Goal: Information Seeking & Learning: Learn about a topic

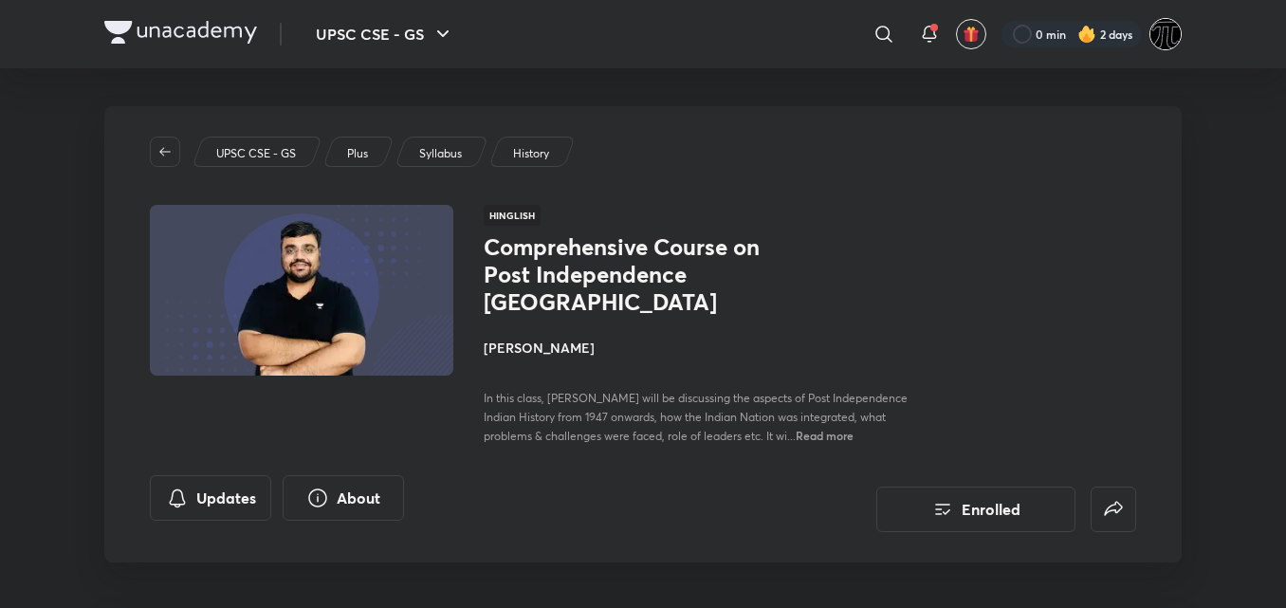
click at [1169, 44] on img at bounding box center [1165, 34] width 32 height 32
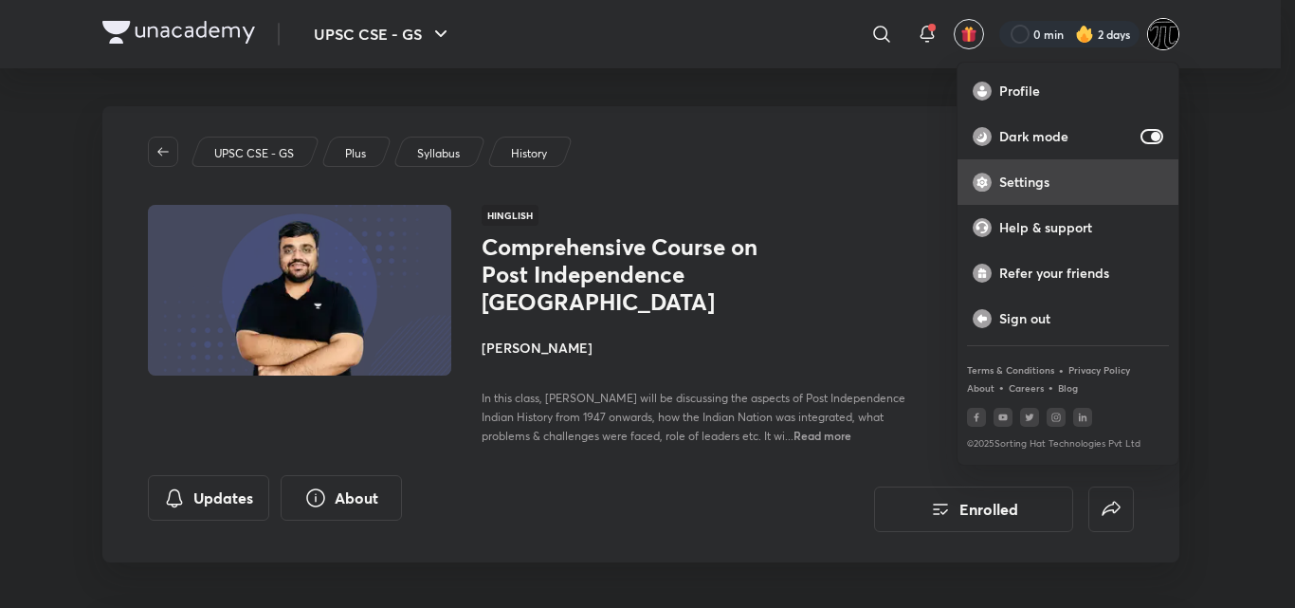
click at [1055, 194] on div "Settings" at bounding box center [1068, 182] width 221 height 46
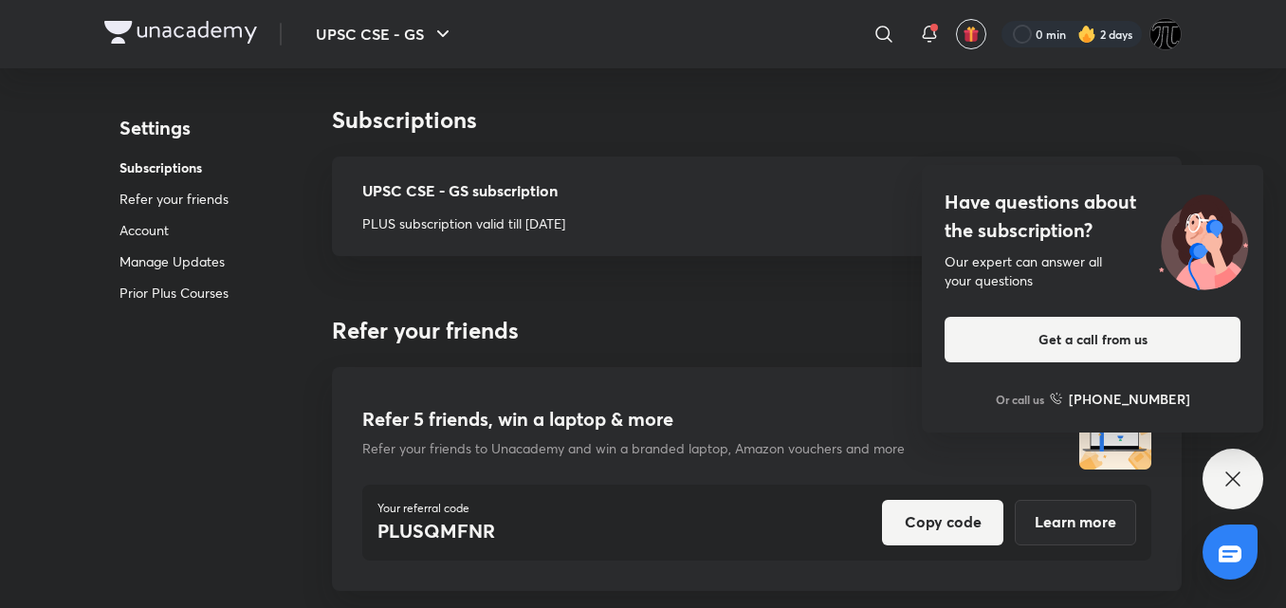
click at [1238, 473] on icon at bounding box center [1232, 478] width 14 height 14
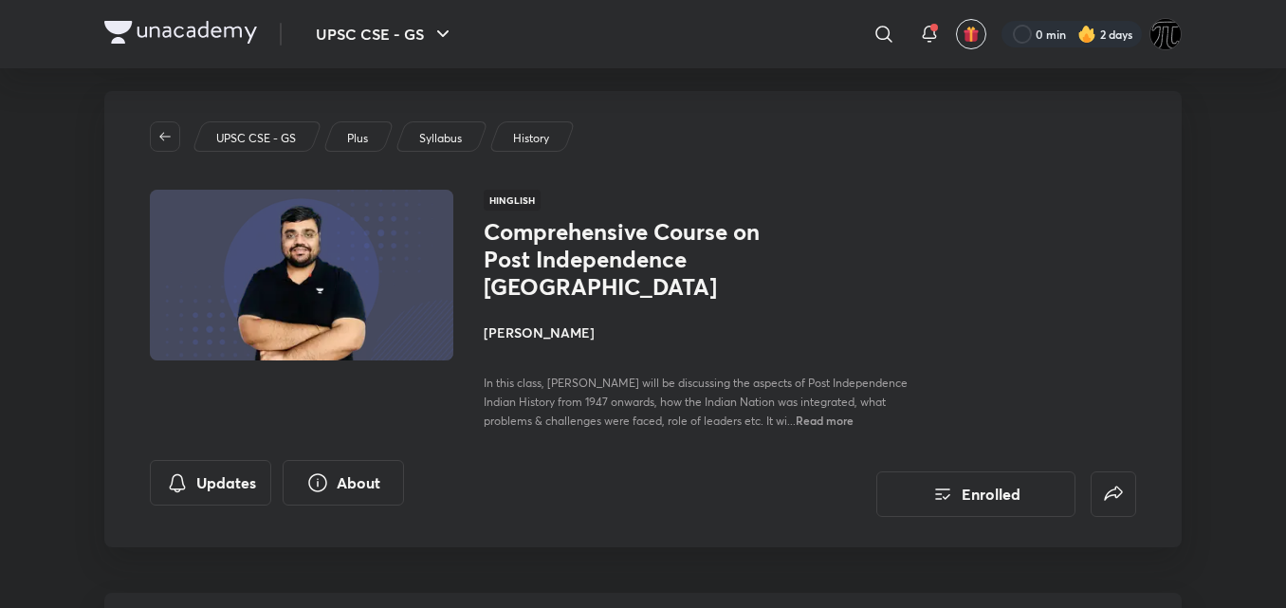
scroll to position [21, 0]
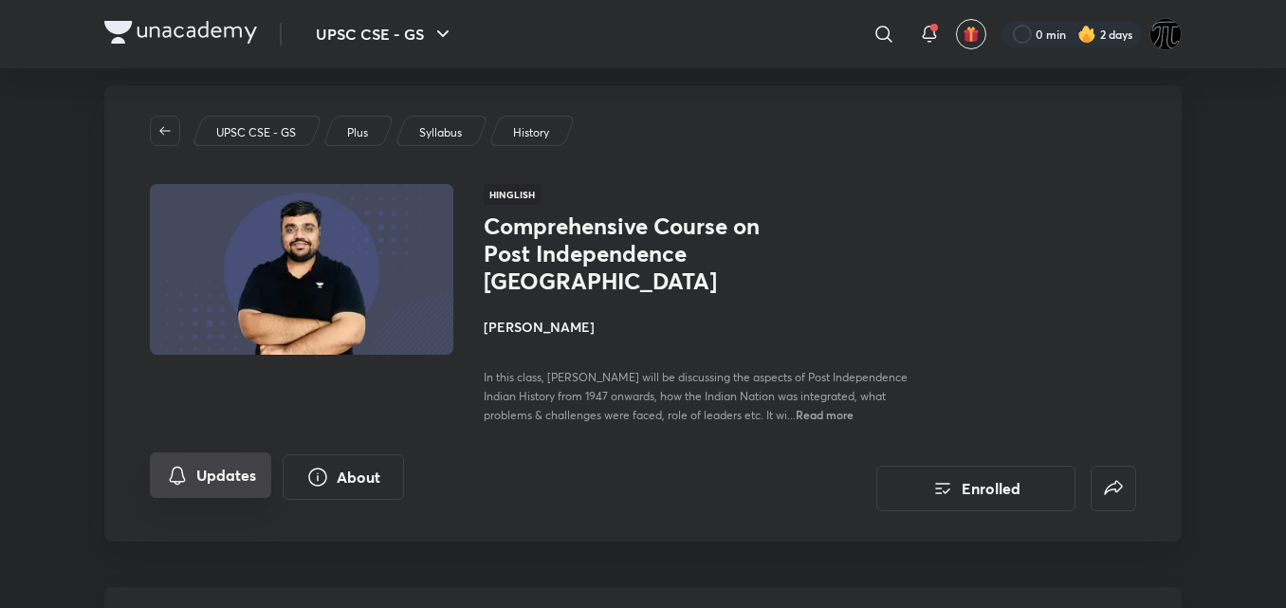
click at [229, 452] on button "Updates" at bounding box center [210, 475] width 121 height 46
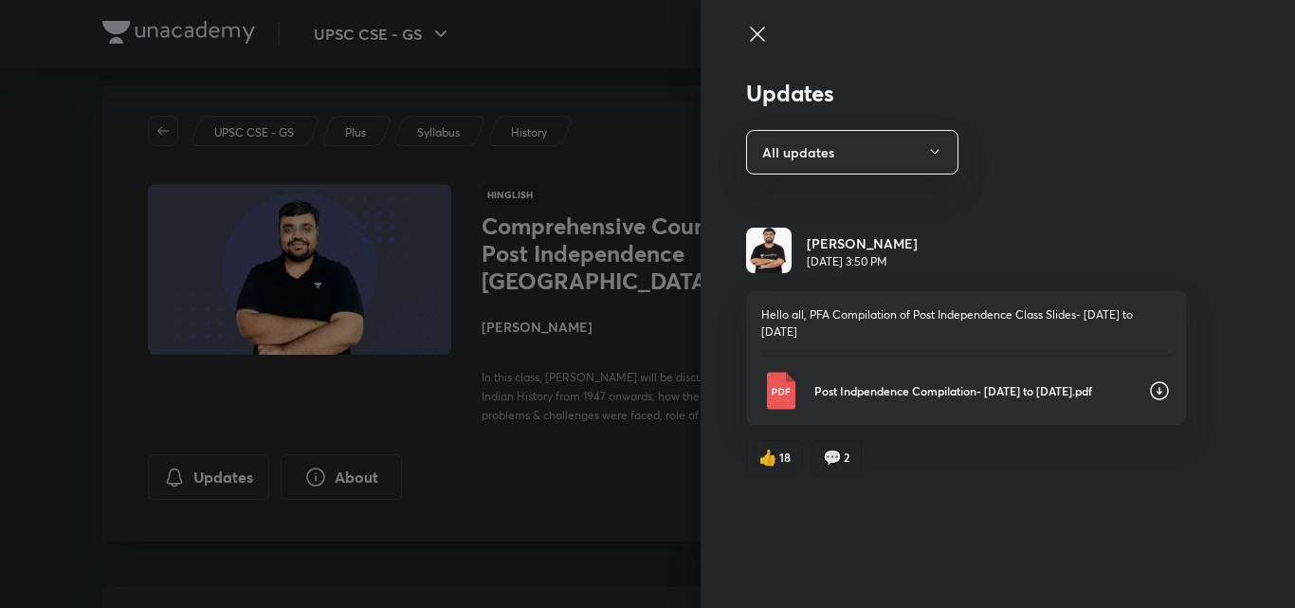
click at [1160, 381] on icon at bounding box center [1159, 390] width 19 height 19
click at [561, 90] on div at bounding box center [647, 304] width 1295 height 608
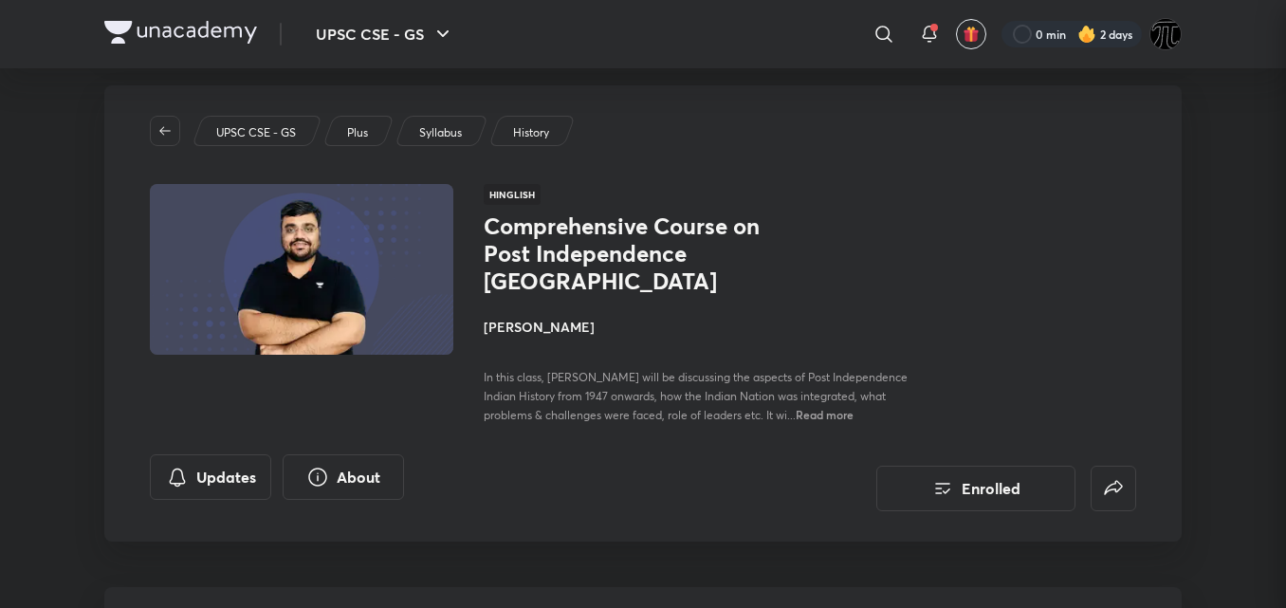
click at [561, 90] on div at bounding box center [643, 304] width 1286 height 608
click at [531, 317] on h4 "[PERSON_NAME]" at bounding box center [696, 327] width 425 height 20
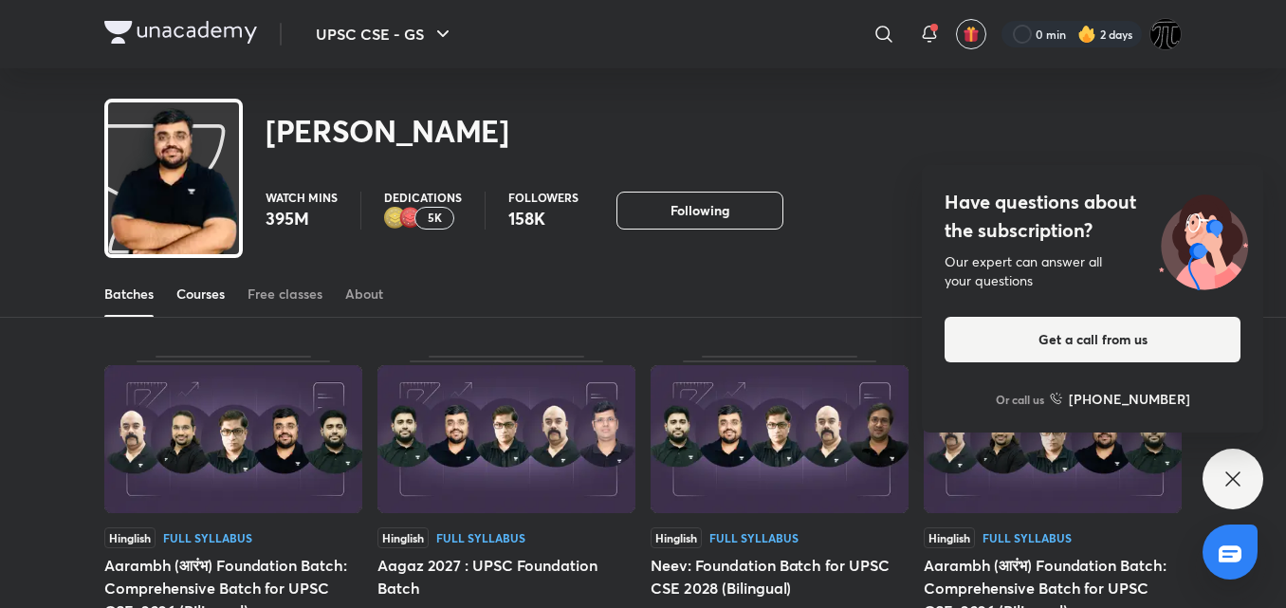
click at [206, 294] on div "Courses" at bounding box center [200, 293] width 48 height 19
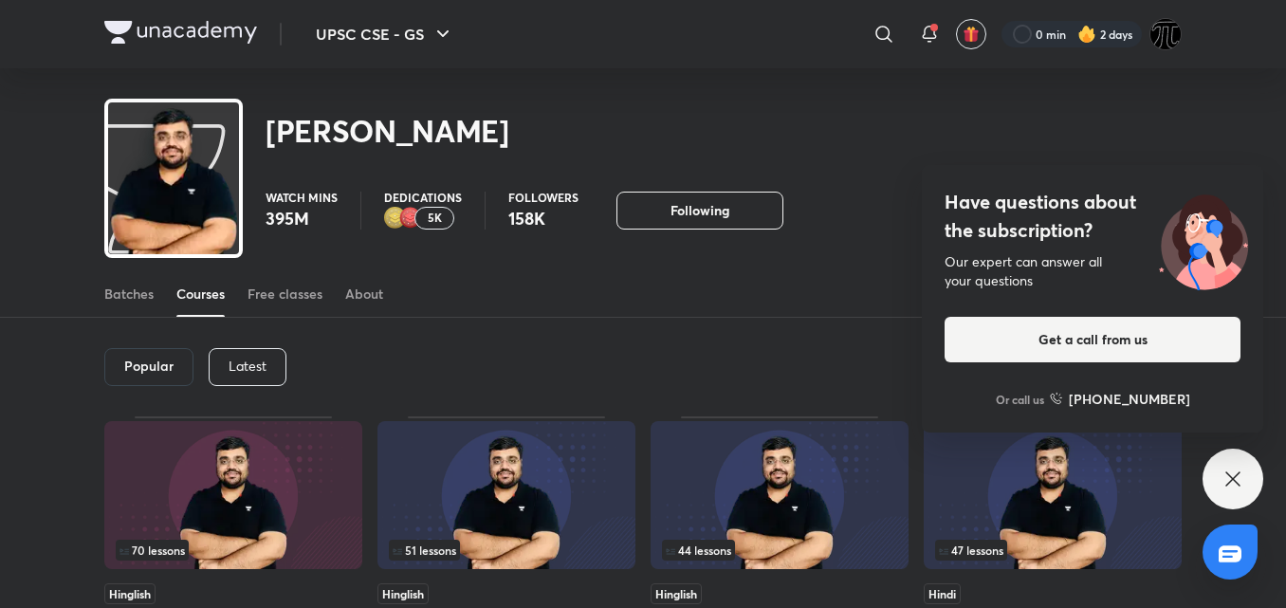
click at [255, 364] on p "Latest" at bounding box center [248, 365] width 38 height 15
click at [1231, 479] on icon at bounding box center [1232, 478] width 23 height 23
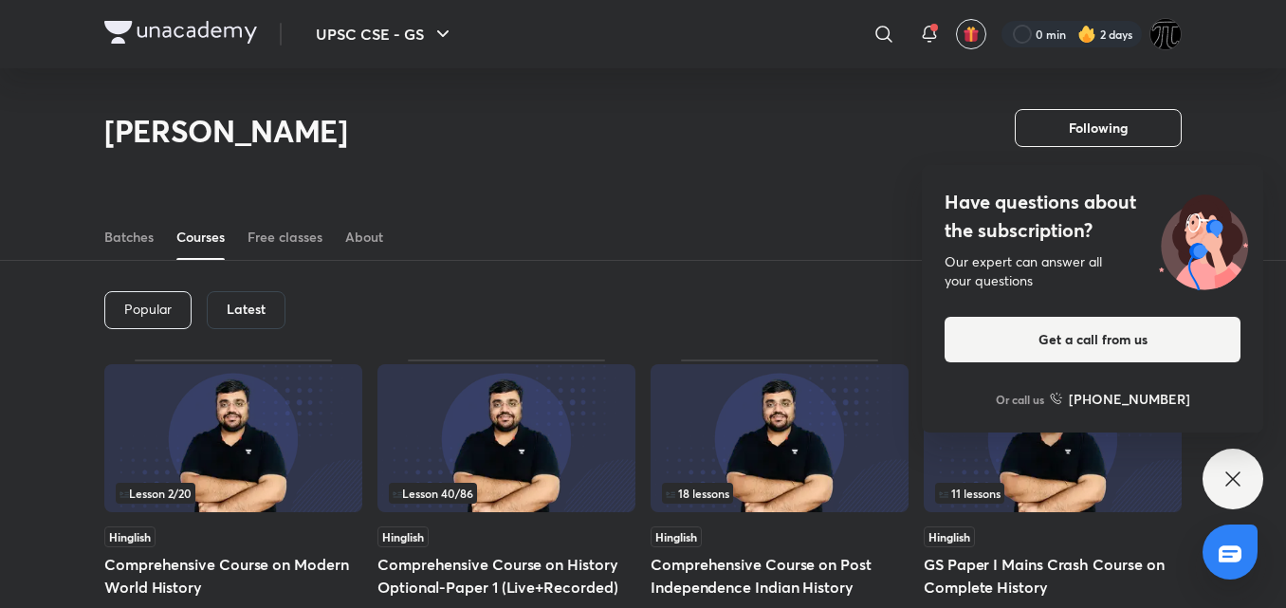
scroll to position [158, 0]
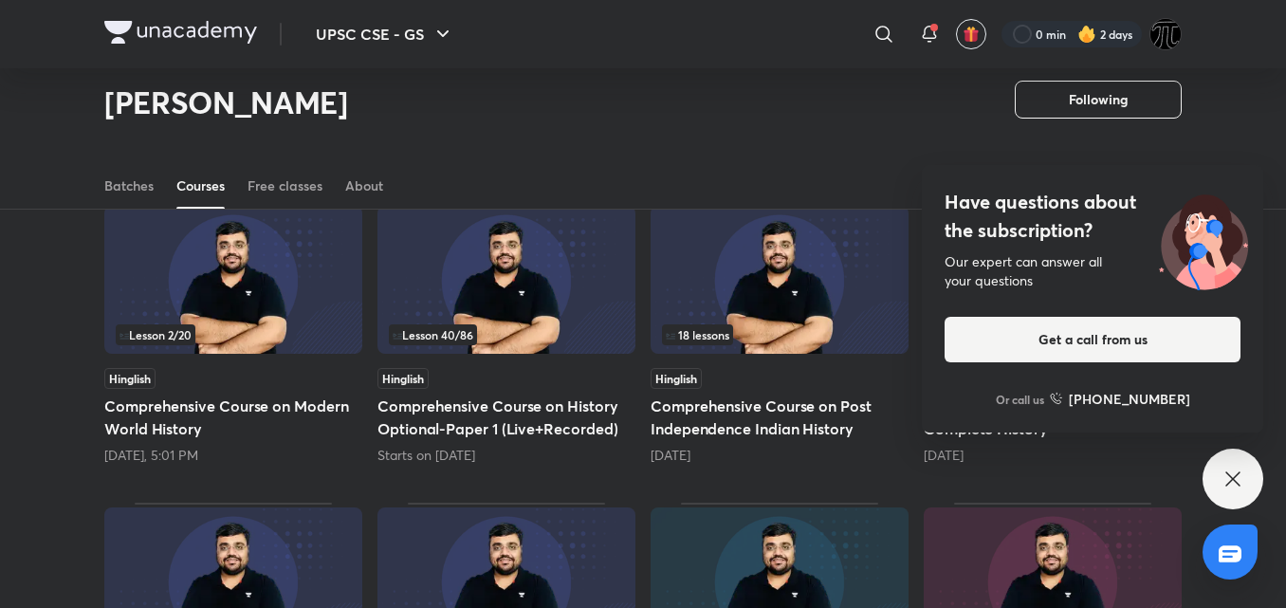
click at [1231, 479] on icon at bounding box center [1232, 478] width 23 height 23
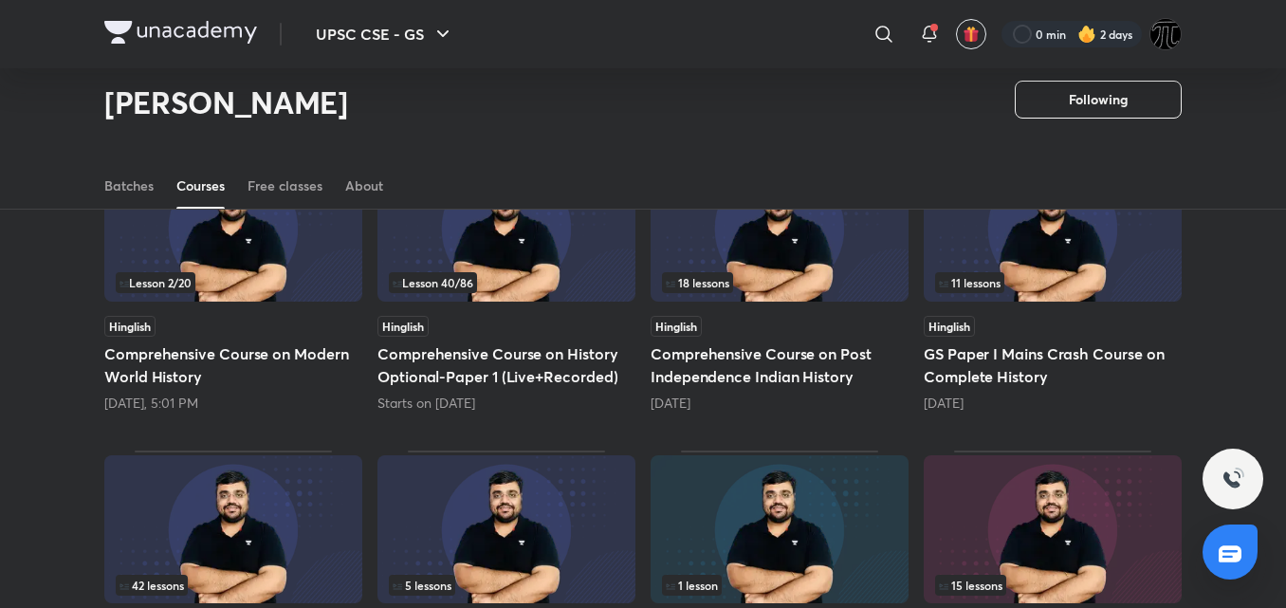
scroll to position [212, 0]
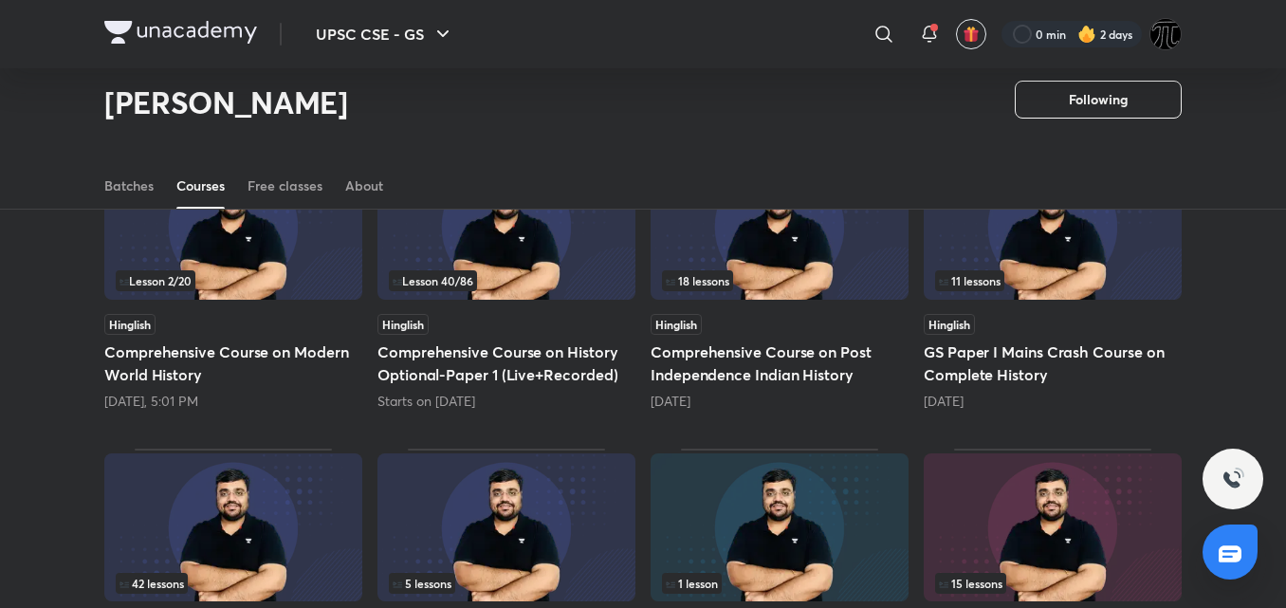
click at [1251, 284] on div "Popular Latest Lesson 2 / 20 Hinglish Comprehensive Course on Modern World Hist…" at bounding box center [643, 594] width 1286 height 1093
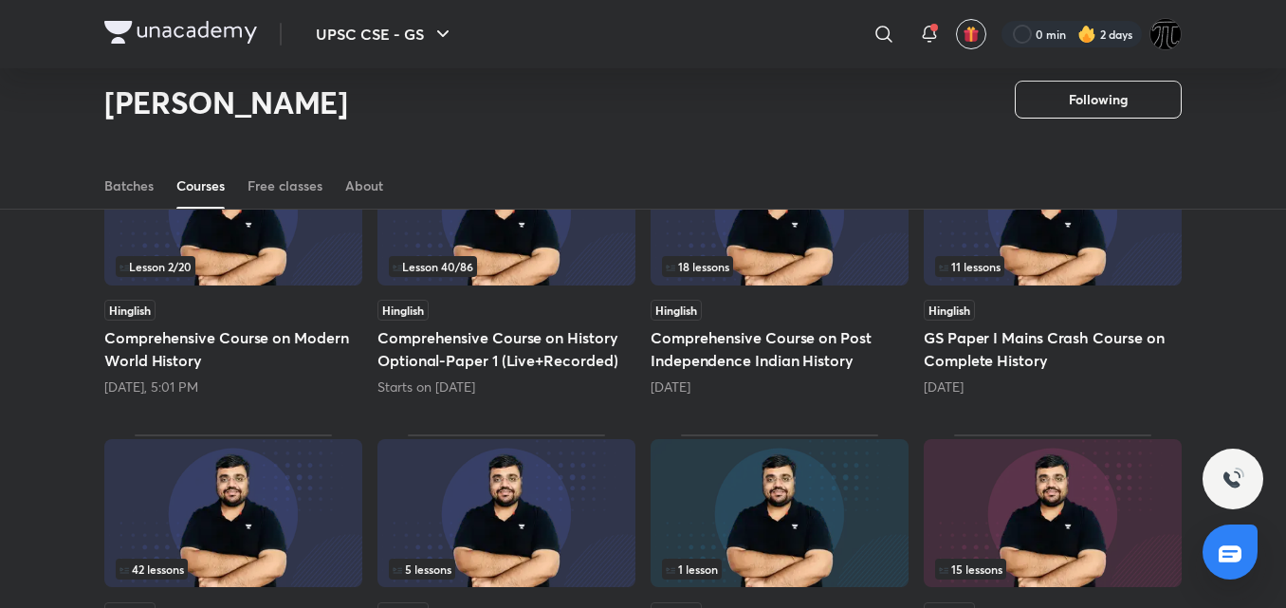
click at [1242, 302] on div "Popular Latest Lesson 2 / 20 Hinglish Comprehensive Course on Modern World Hist…" at bounding box center [643, 580] width 1286 height 1093
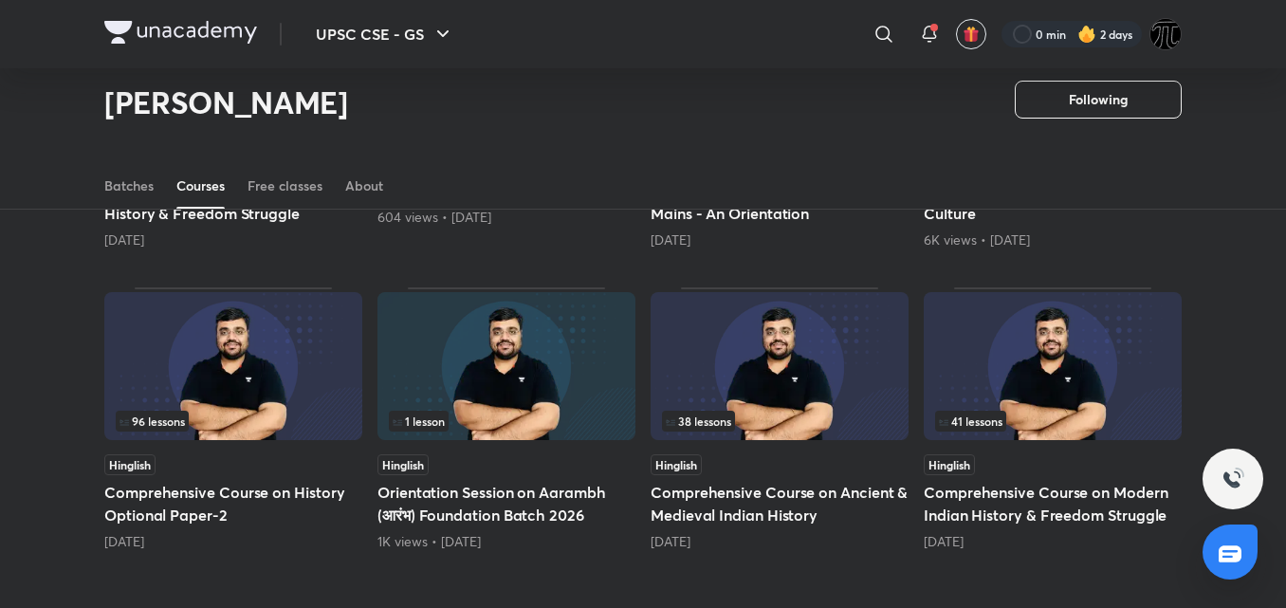
scroll to position [682, 0]
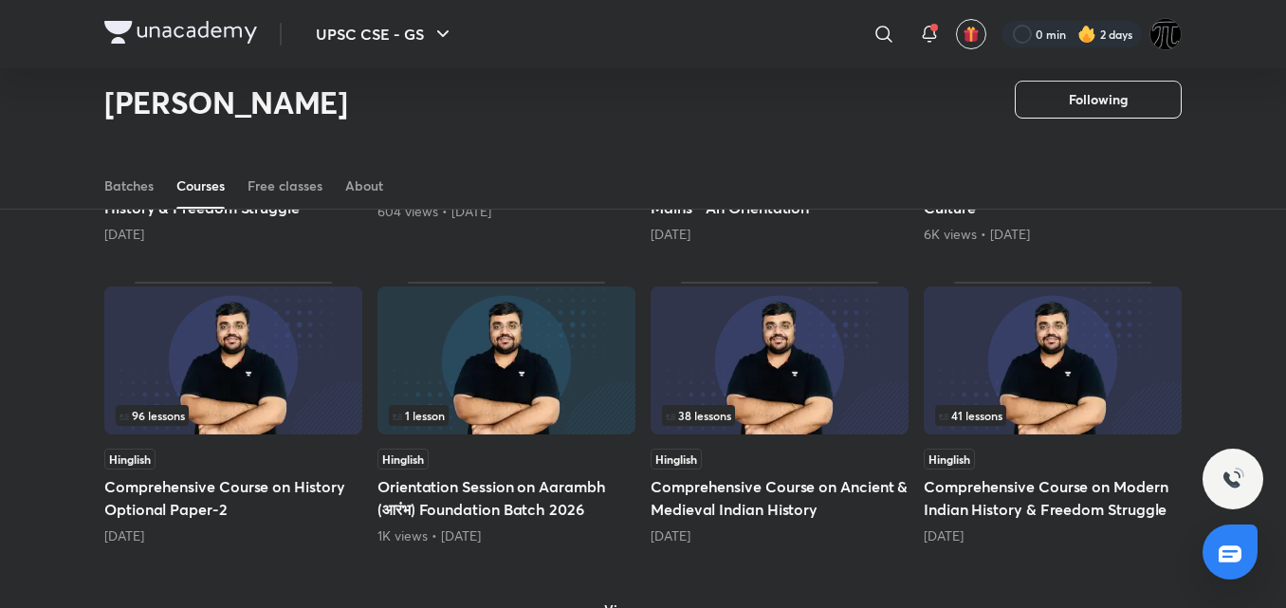
click at [1233, 324] on div "Popular Latest Lesson 2 / 20 Hinglish Comprehensive Course on Modern World Hist…" at bounding box center [643, 125] width 1286 height 1093
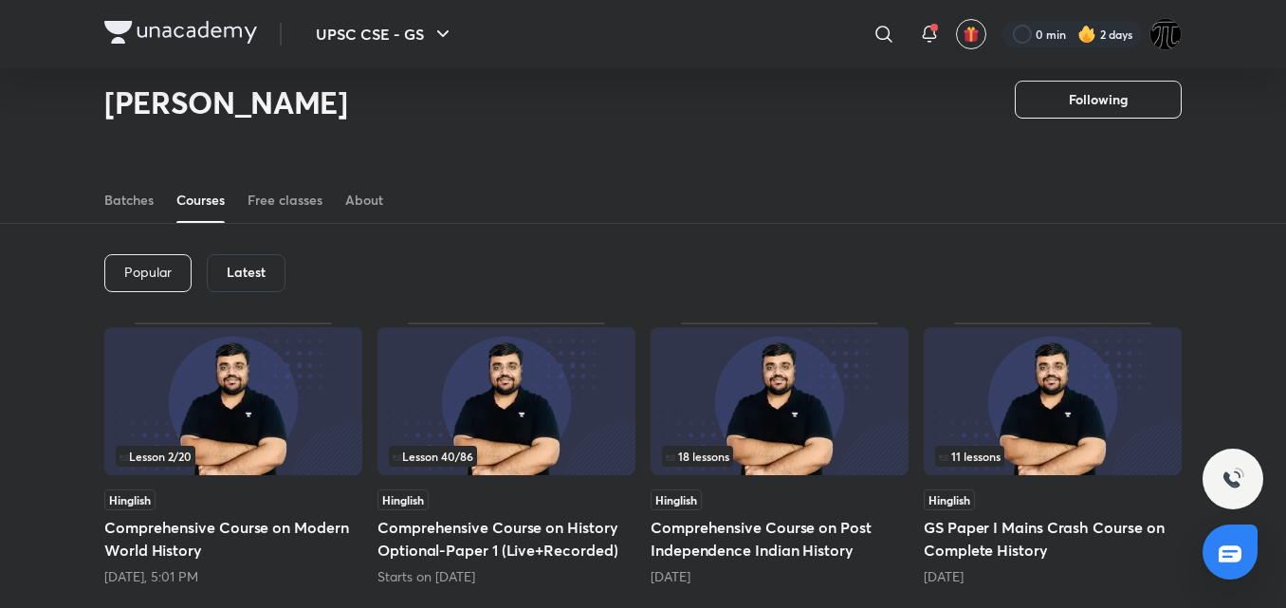
scroll to position [0, 0]
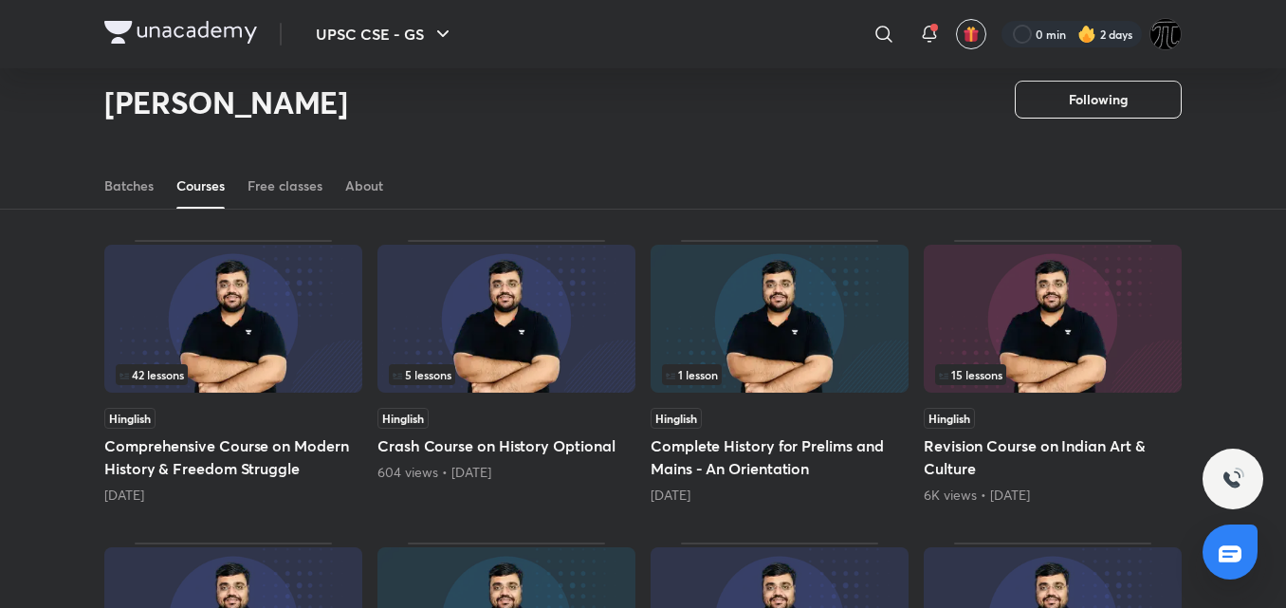
scroll to position [576, 0]
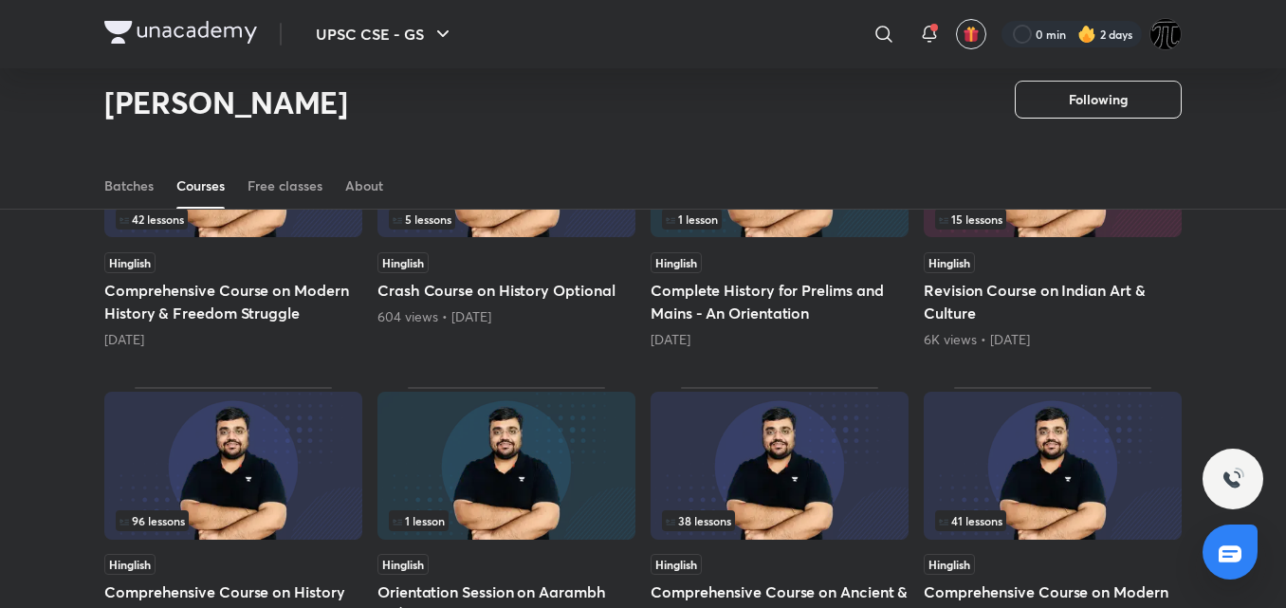
click at [46, 364] on div "Popular Latest Lesson 2 / 20 Hinglish Comprehensive Course on Modern World Hist…" at bounding box center [643, 230] width 1286 height 1093
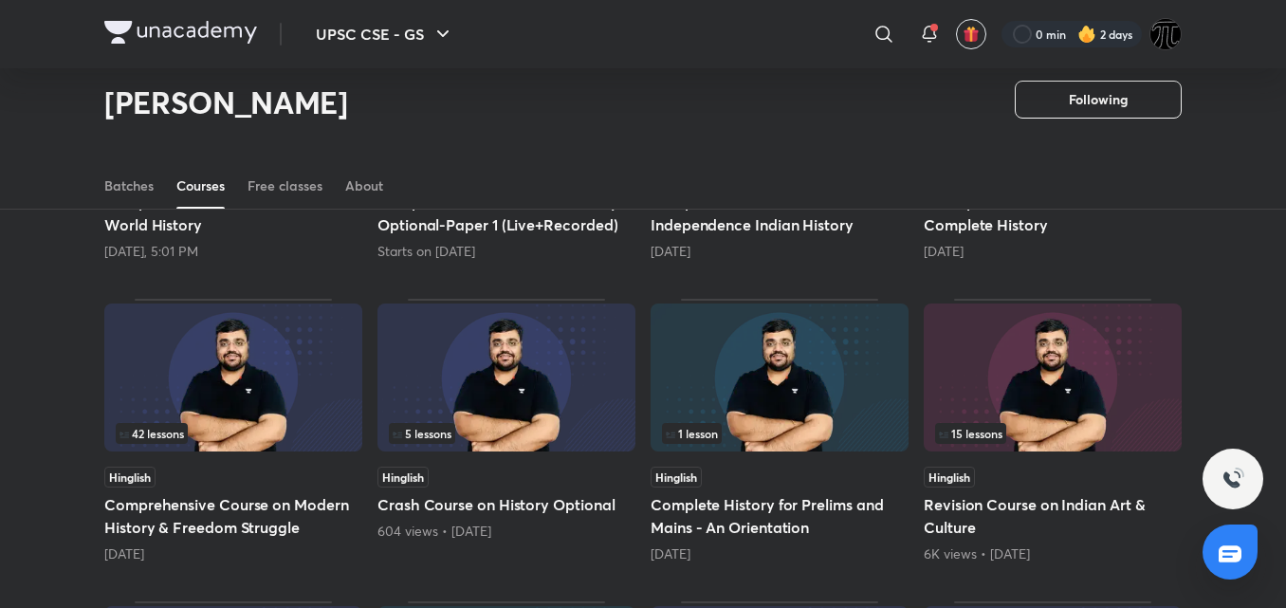
scroll to position [365, 0]
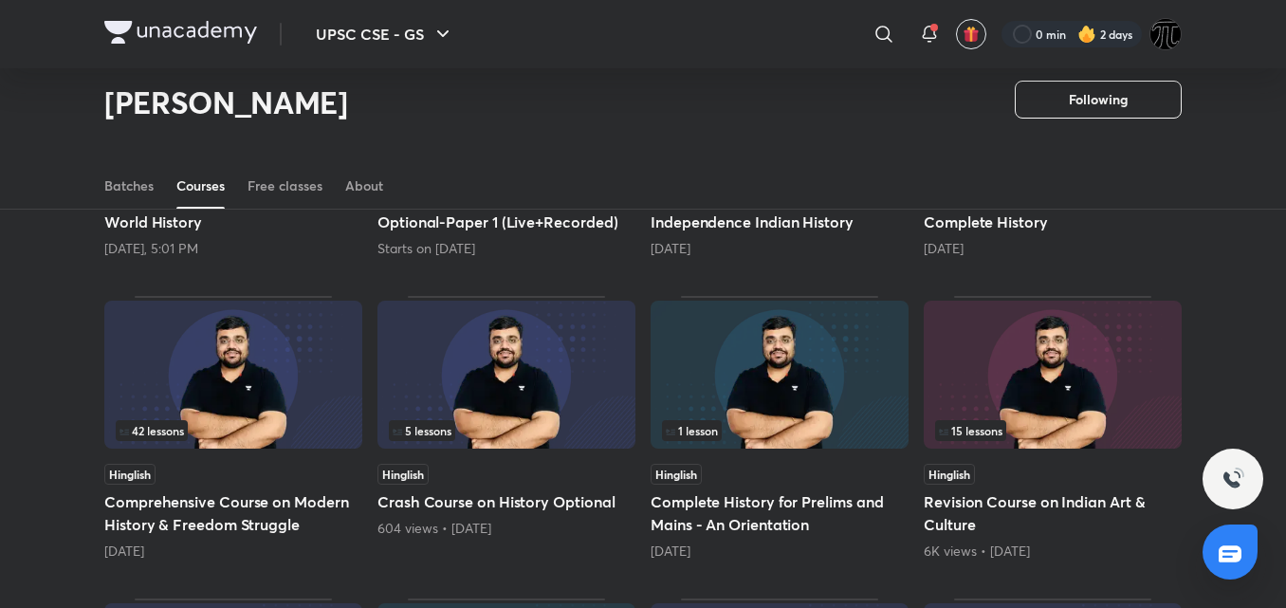
drag, startPoint x: 239, startPoint y: 519, endPoint x: 0, endPoint y: 405, distance: 264.6
click at [0, 405] on div "Popular Latest Lesson 2 / 20 Hinglish Comprehensive Course on Modern World Hist…" at bounding box center [643, 442] width 1286 height 1093
click at [0, 353] on div "Popular Latest Lesson 2 / 20 Hinglish Comprehensive Course on Modern World Hist…" at bounding box center [643, 442] width 1286 height 1093
click at [0, 279] on div "Popular Latest Lesson 2 / 20 Hinglish Comprehensive Course on Modern World Hist…" at bounding box center [643, 442] width 1286 height 1093
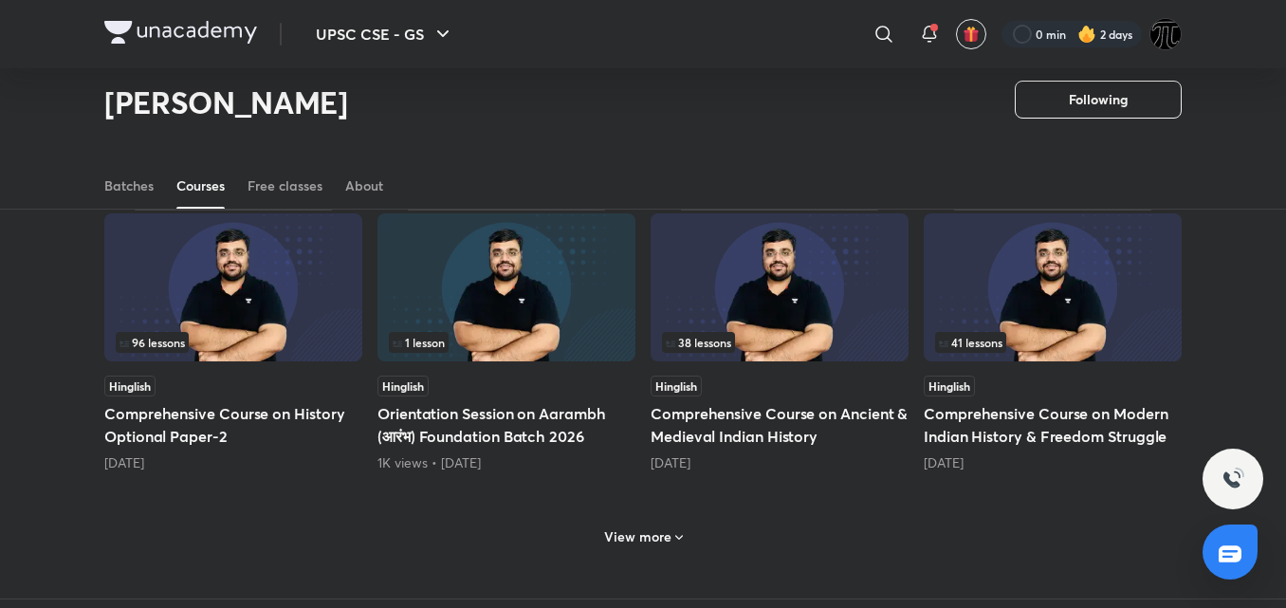
scroll to position [757, 0]
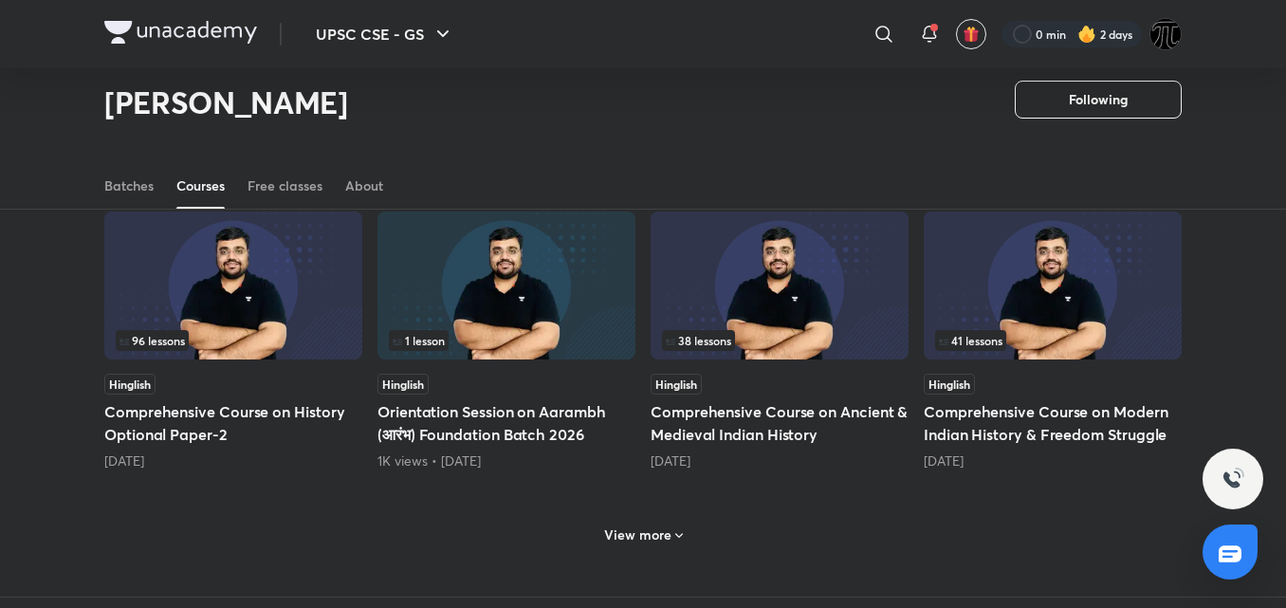
click at [667, 531] on h6 "View more" at bounding box center [637, 534] width 67 height 19
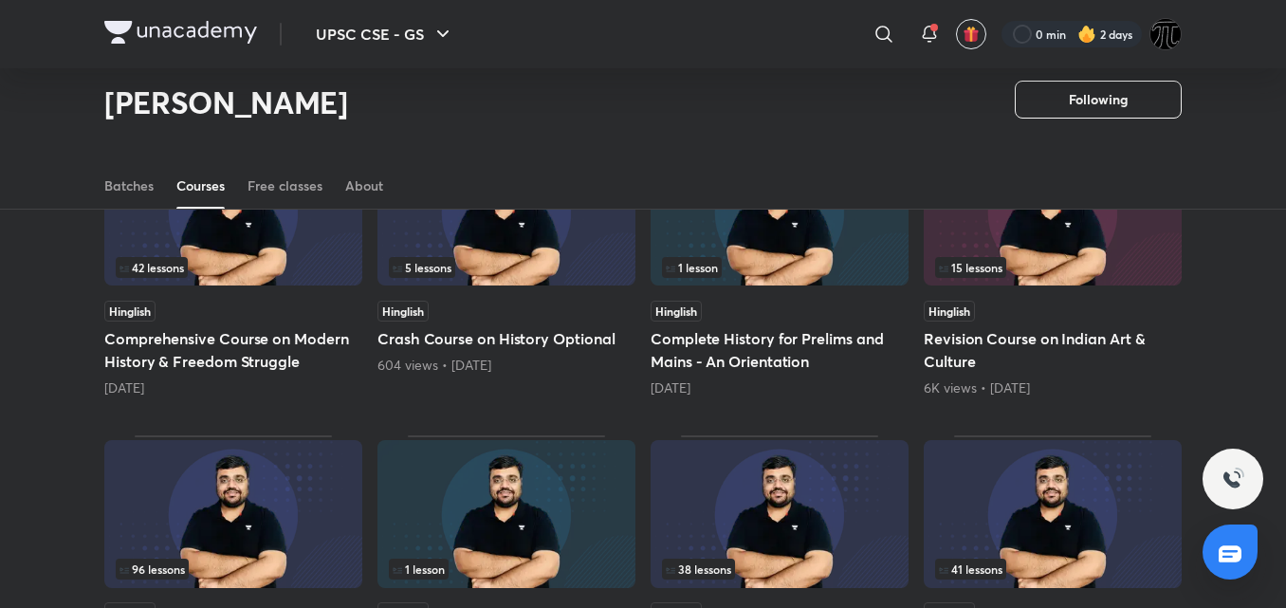
scroll to position [525, 0]
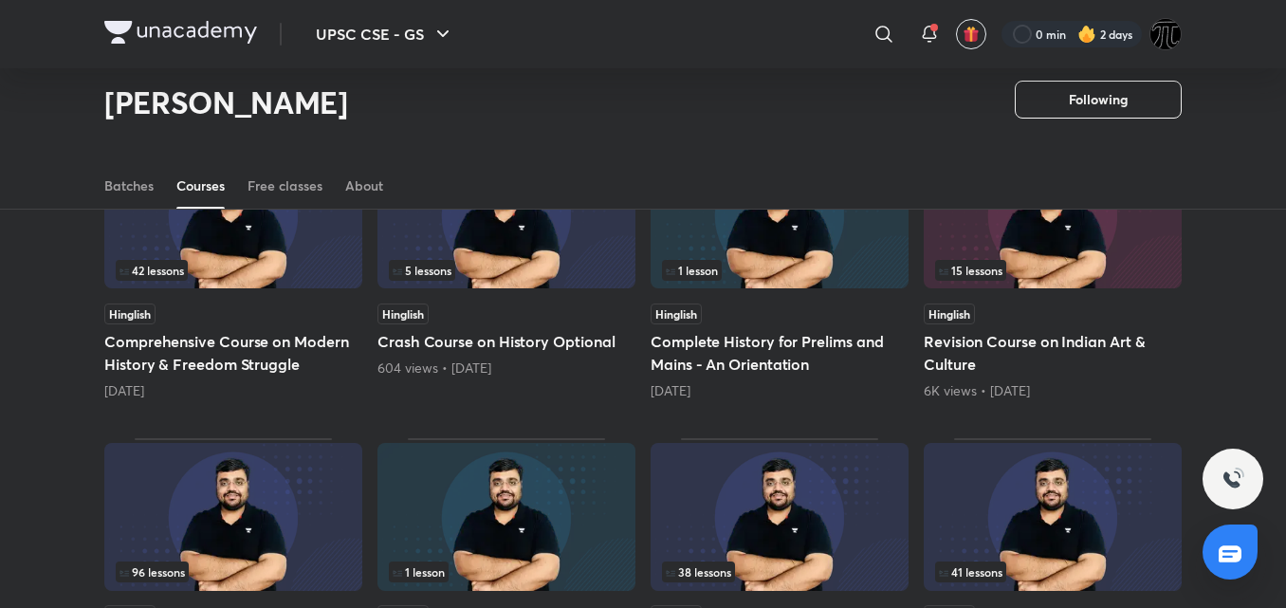
click at [208, 344] on h5 "Comprehensive Course on Modern History & Freedom Struggle" at bounding box center [233, 353] width 258 height 46
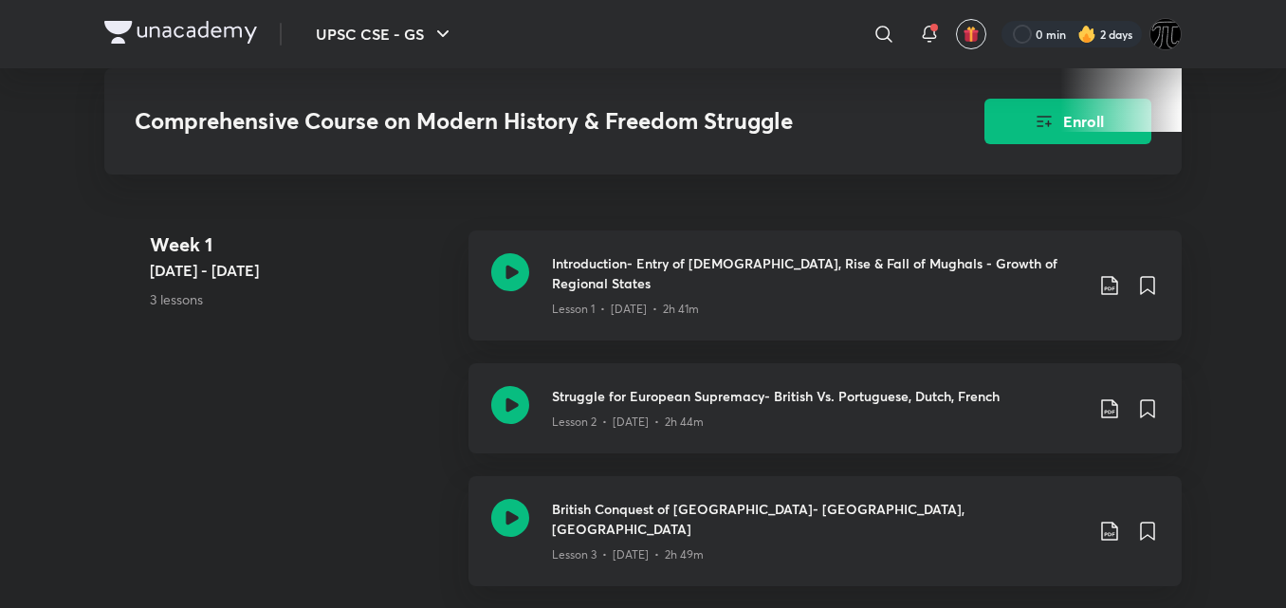
scroll to position [782, 0]
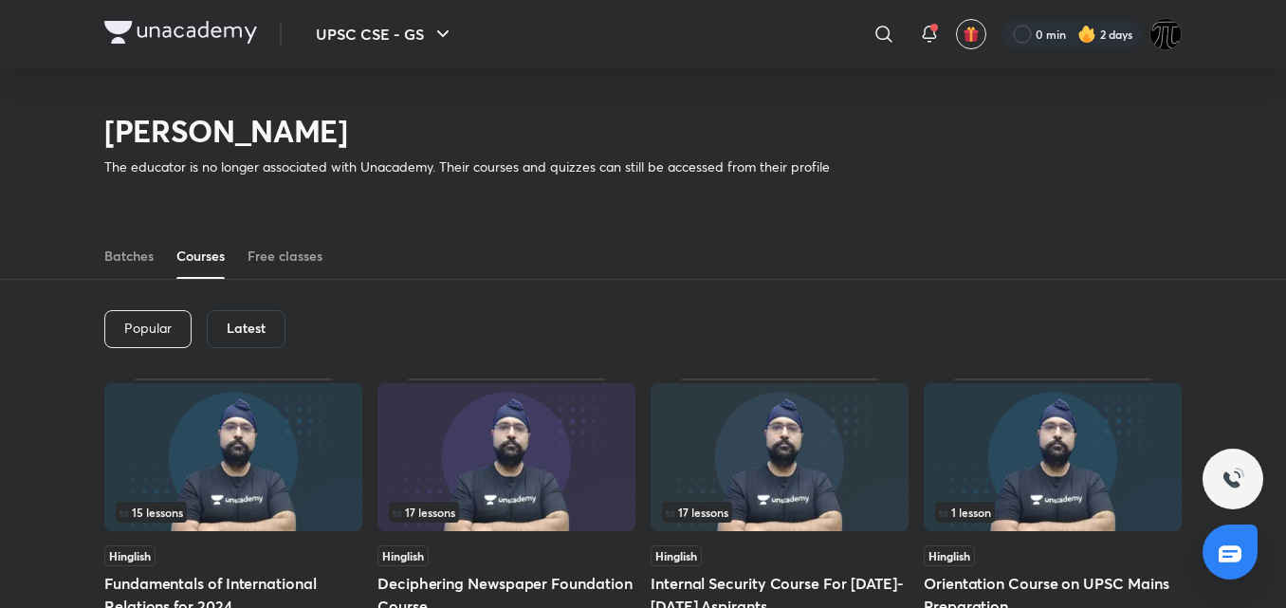
scroll to position [136, 0]
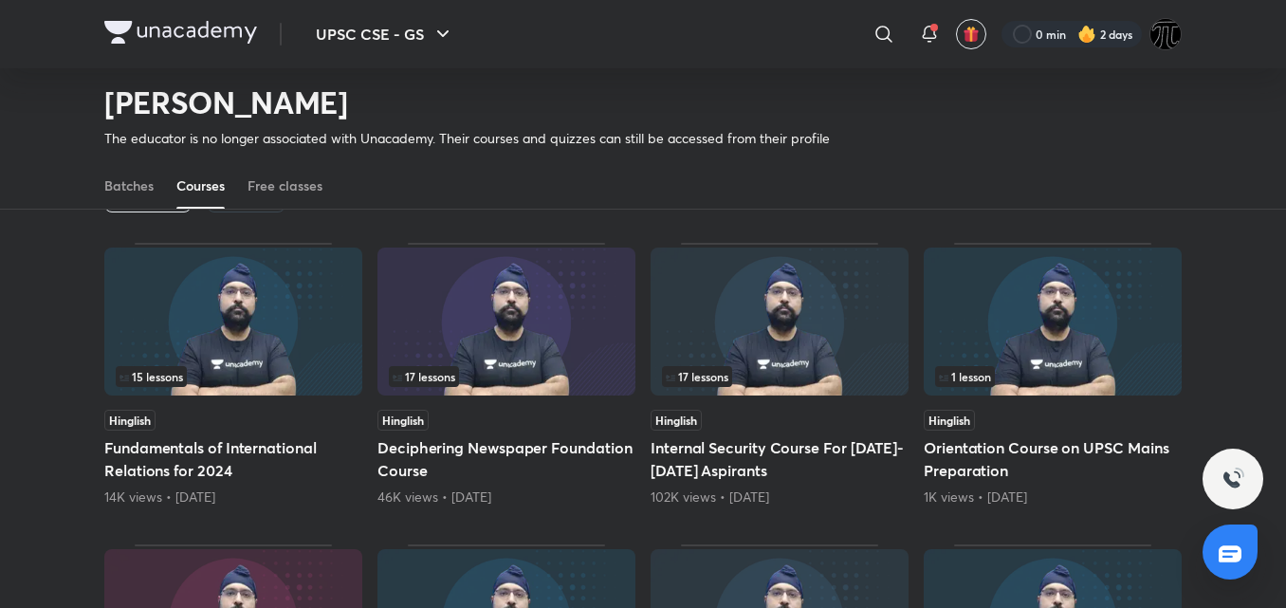
click at [253, 331] on img at bounding box center [233, 321] width 258 height 148
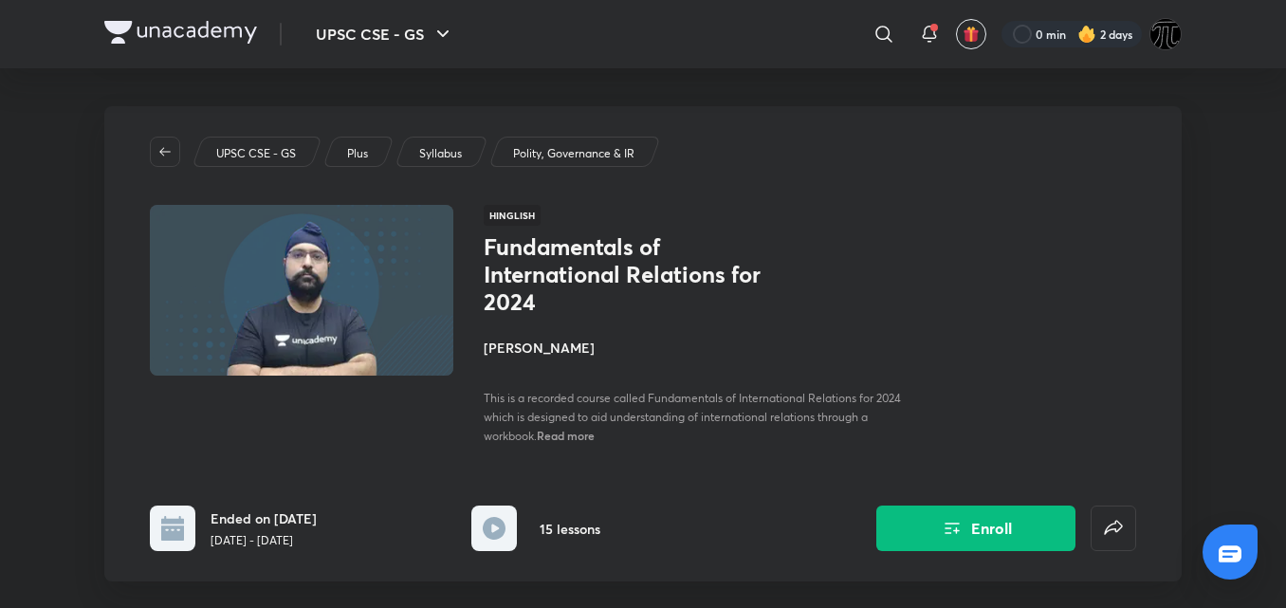
scroll to position [135, 0]
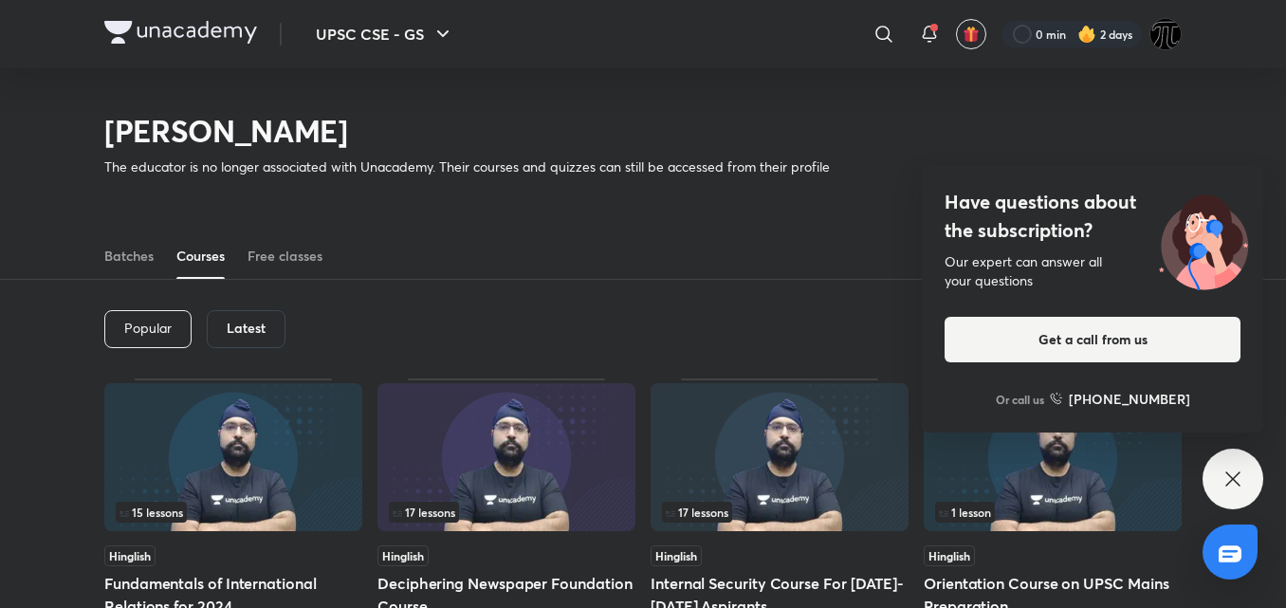
scroll to position [161, 0]
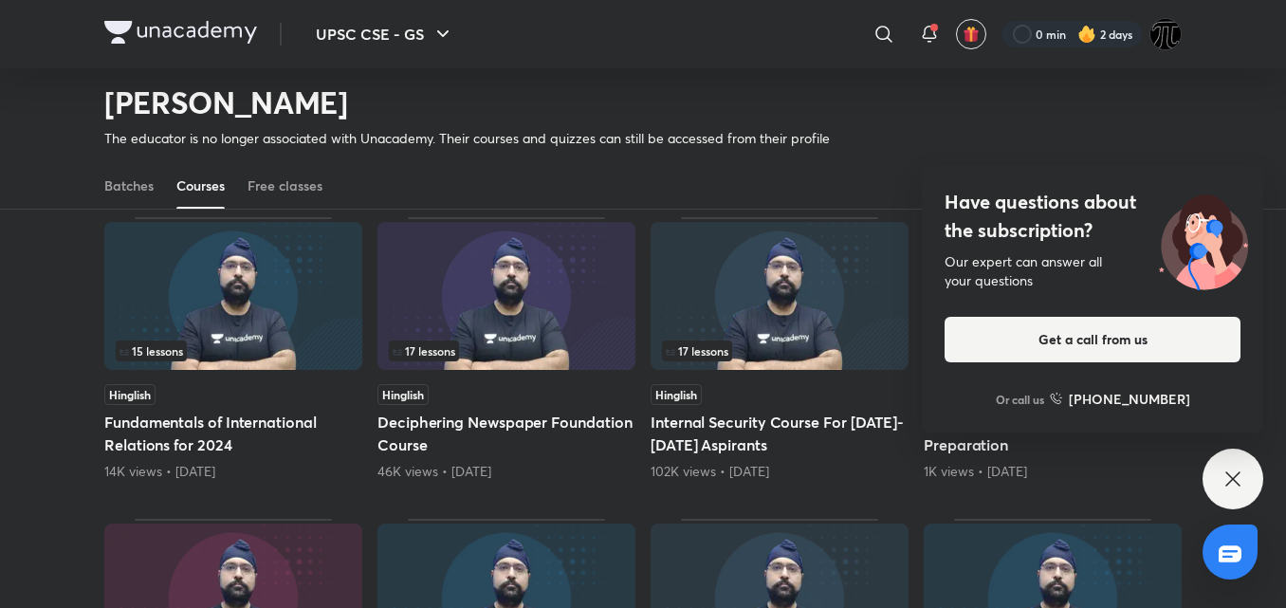
click at [1231, 478] on icon at bounding box center [1232, 478] width 14 height 14
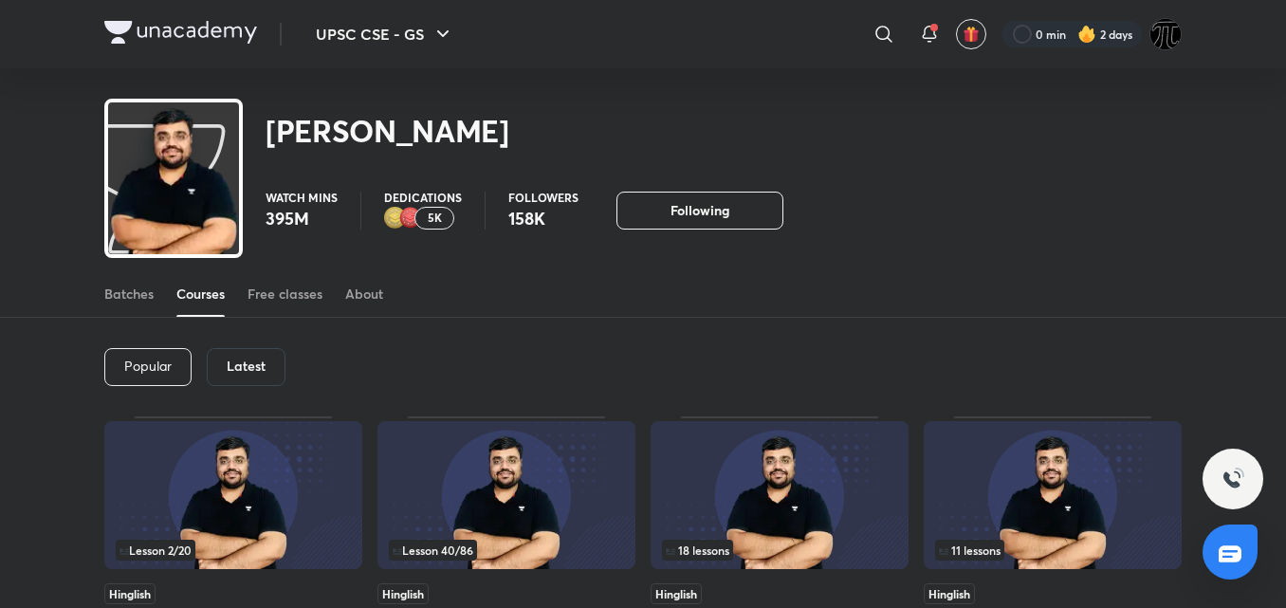
click at [247, 374] on h6 "Latest" at bounding box center [246, 365] width 39 height 15
